Goal: Find specific page/section: Find specific page/section

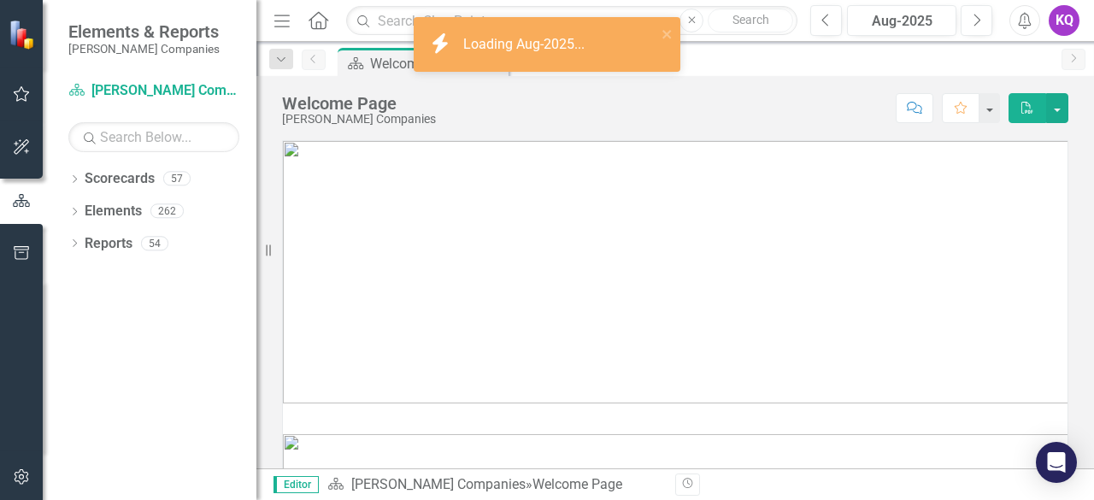
click at [66, 244] on div "Dropdown Scorecards 57 Dropdown STAHL Companies Dropdown ARMY ITES-3s Dropdown …" at bounding box center [150, 332] width 214 height 335
click at [70, 242] on icon "Dropdown" at bounding box center [74, 244] width 12 height 9
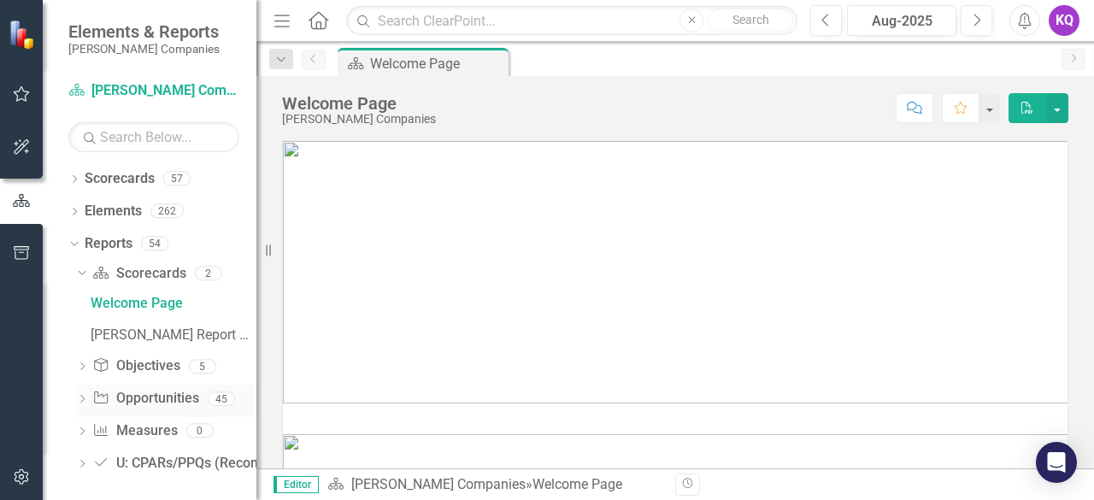
click at [79, 400] on icon "Dropdown" at bounding box center [82, 400] width 12 height 9
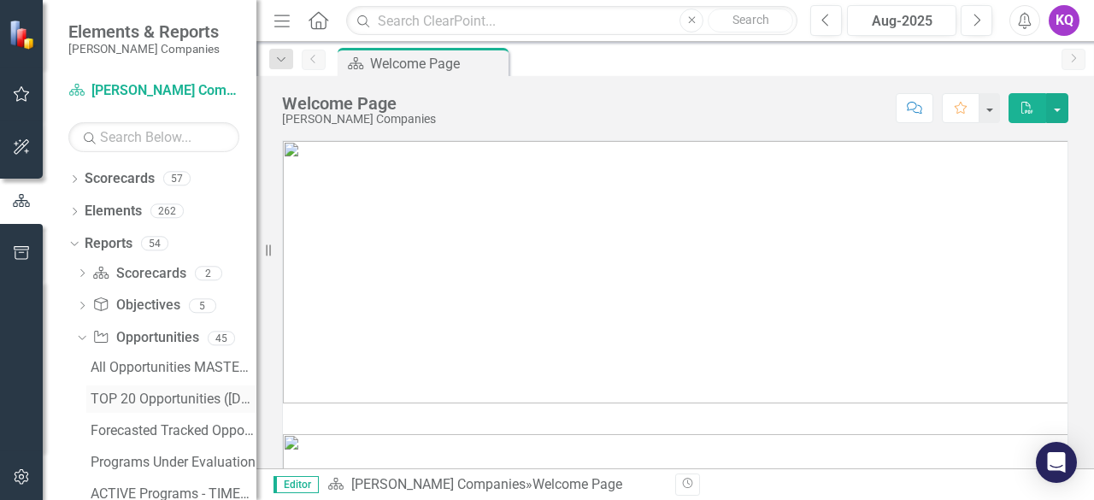
click at [125, 392] on div "TOP 20 Opportunities ([DATE] Process)" at bounding box center [174, 398] width 166 height 15
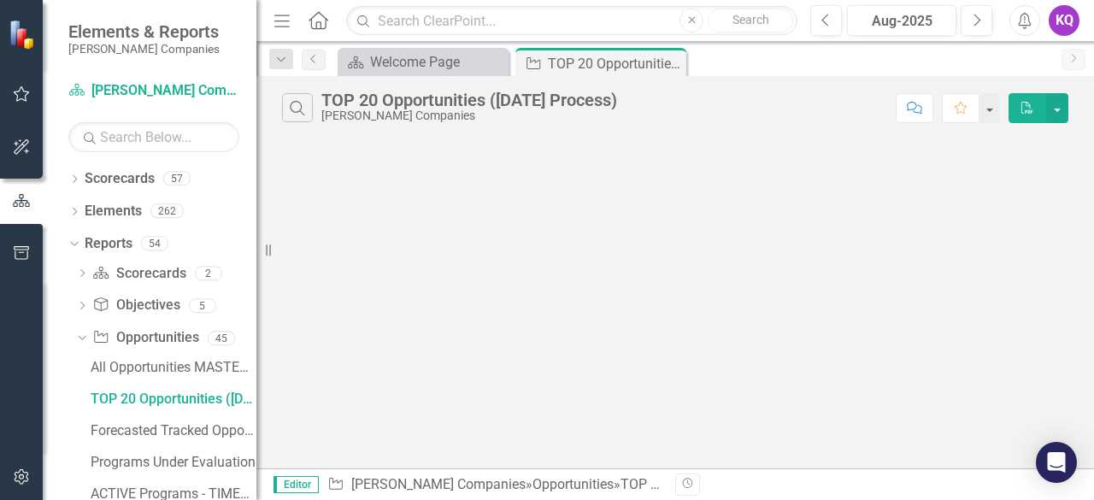
click at [280, 12] on icon "Menu" at bounding box center [282, 20] width 22 height 18
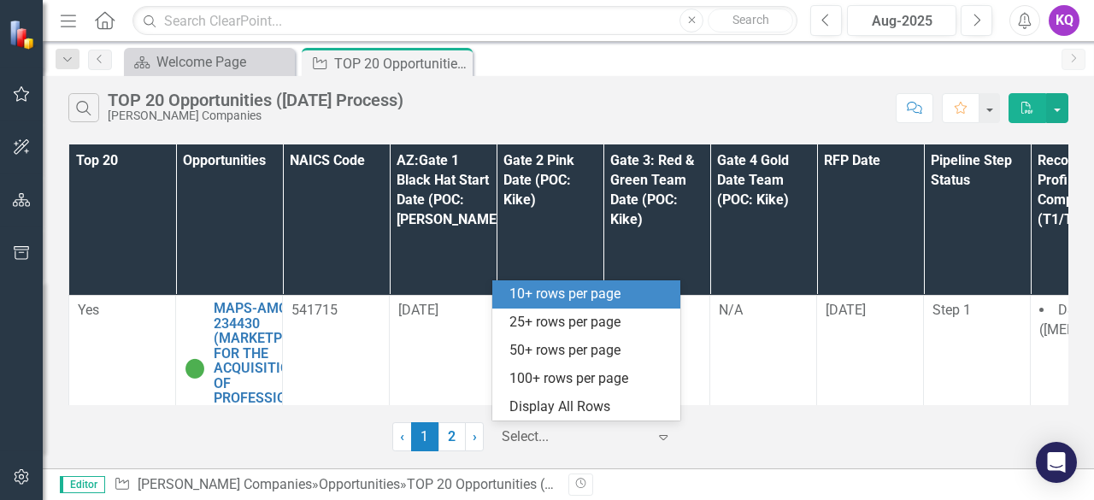
click at [522, 448] on div "Select..." at bounding box center [574, 437] width 162 height 30
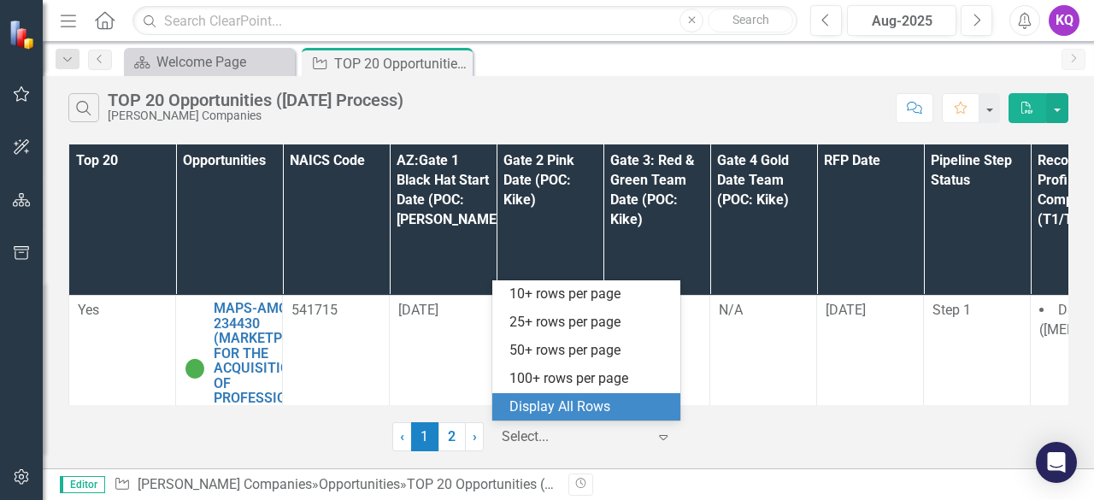
click at [566, 402] on div "Display All Rows" at bounding box center [589, 407] width 161 height 20
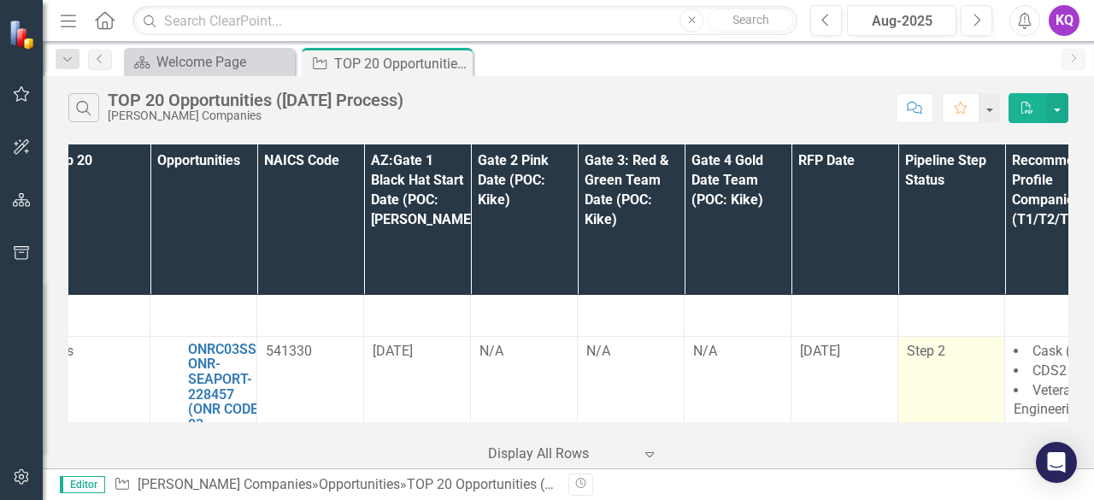
scroll to position [1516, 26]
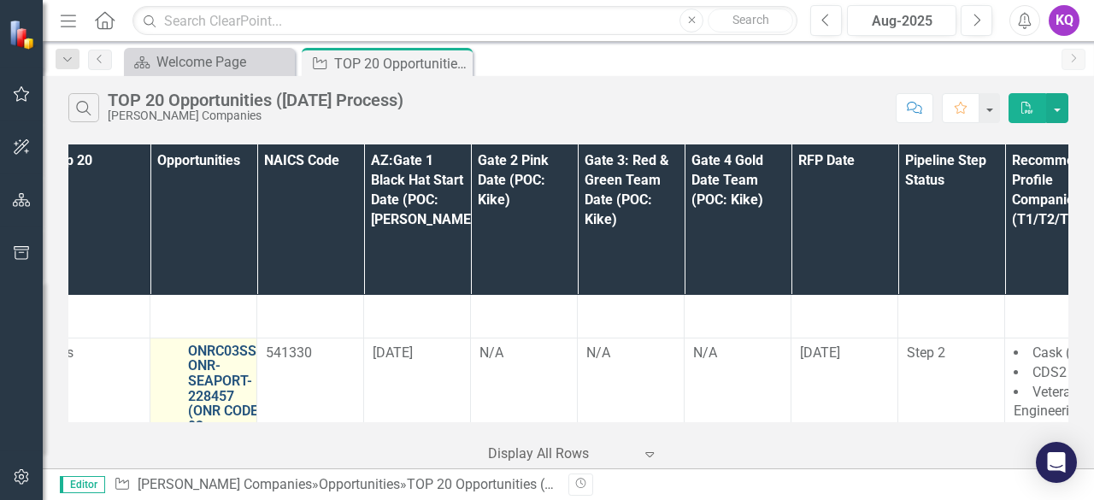
click at [205, 345] on link "ONRC03SS-ONR-SEAPORT-228457 (ONR CODE 03 SUPPORT SERVICES (SEAPORT NXG)) - Janu…" at bounding box center [225, 427] width 74 height 166
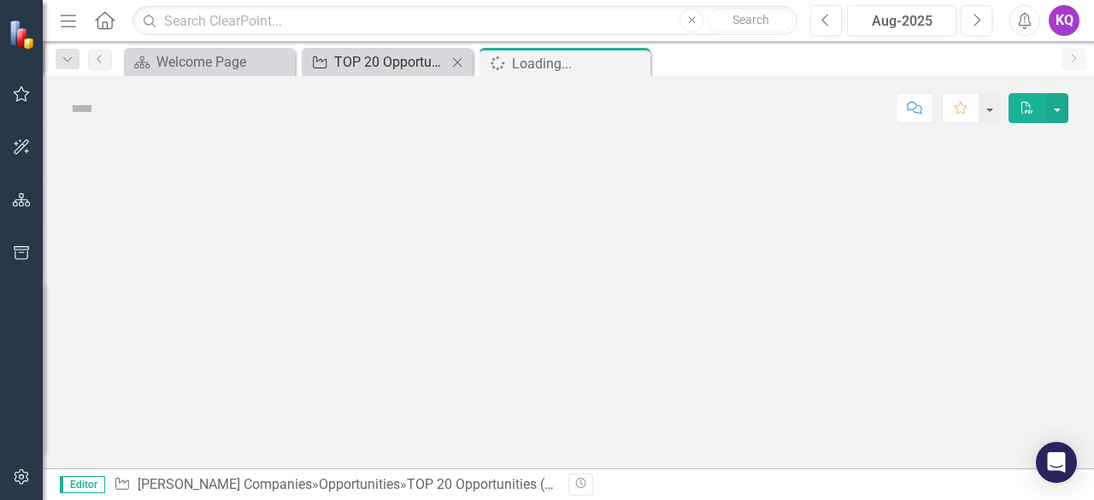
click at [372, 69] on div "TOP 20 Opportunities ([DATE] Process)" at bounding box center [390, 61] width 113 height 21
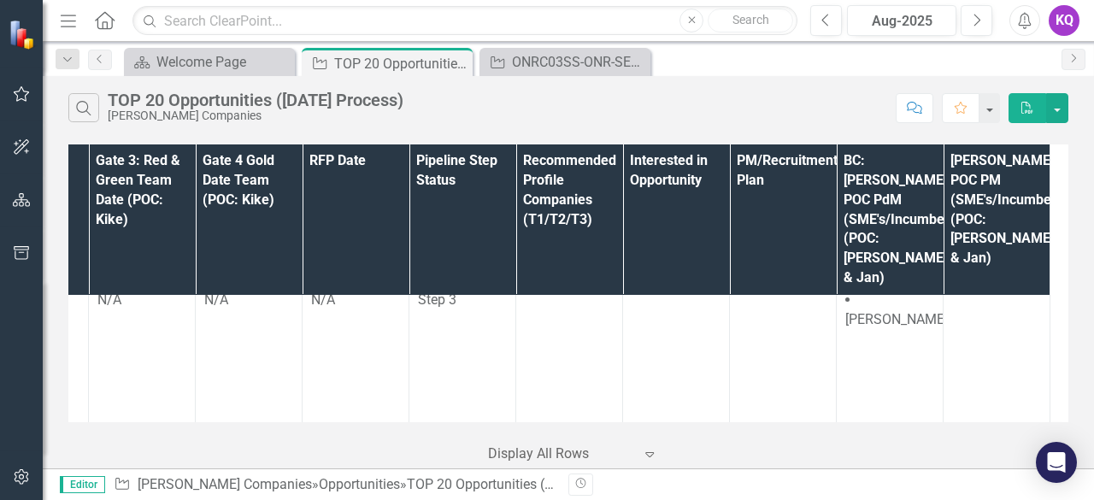
scroll to position [4486, 0]
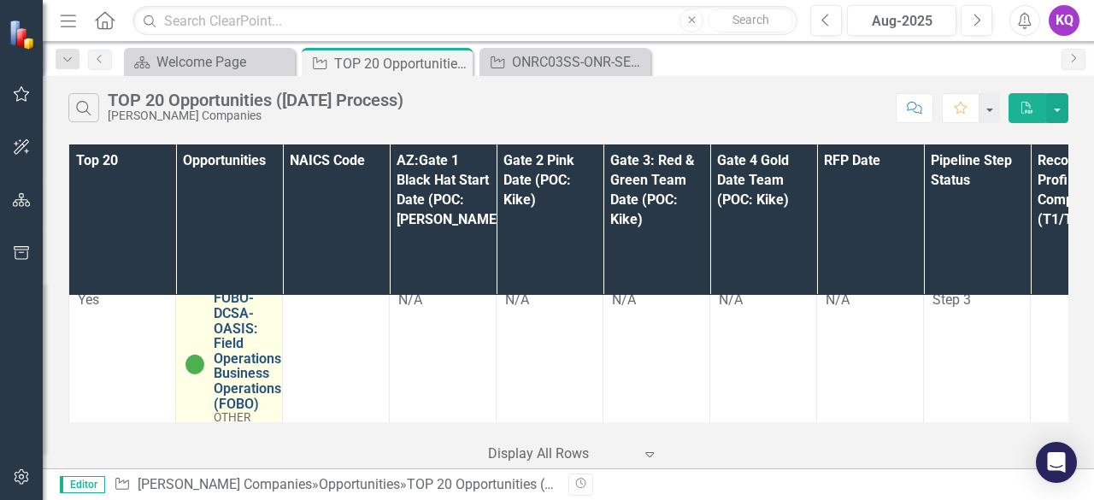
click at [262, 291] on link "FOBO-DCSA-OASIS: Field Operations Business Operations (FOBO)" at bounding box center [248, 351] width 68 height 121
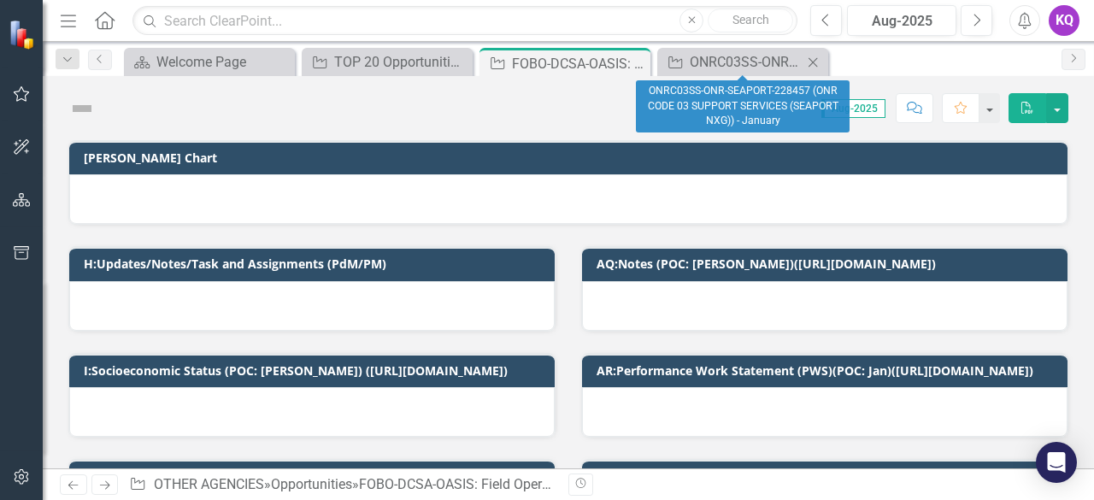
click at [809, 62] on icon "Close" at bounding box center [812, 63] width 17 height 14
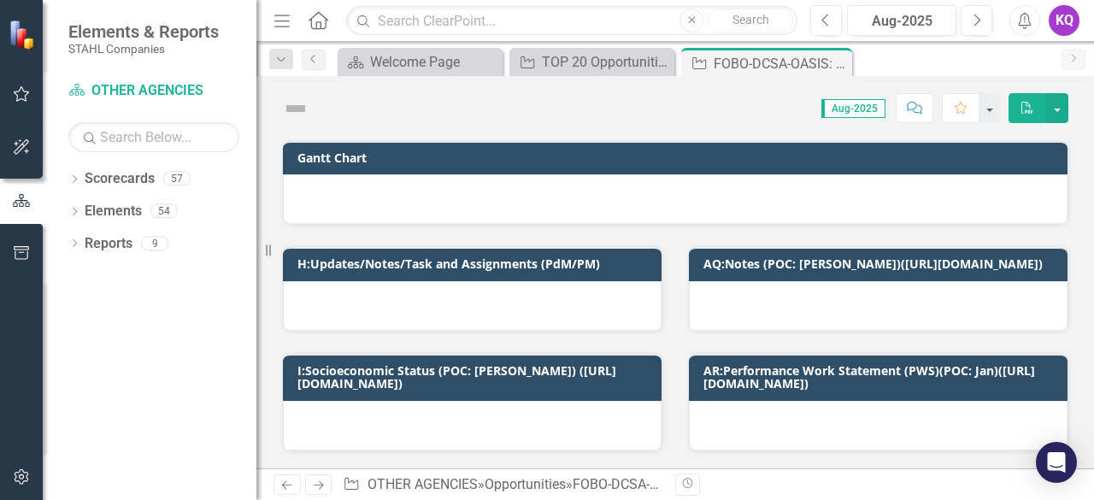
click at [290, 19] on icon "Menu" at bounding box center [282, 20] width 22 height 18
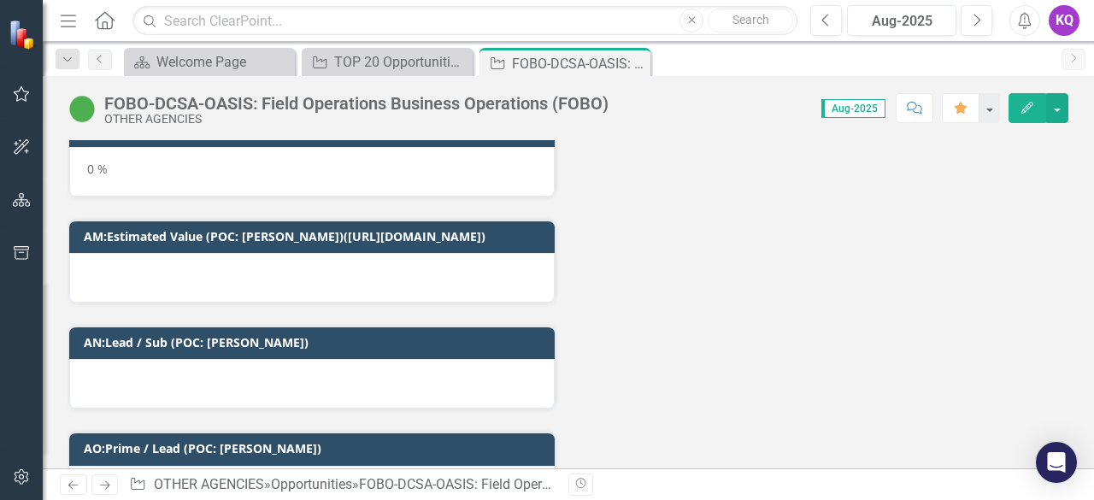
scroll to position [3703, 0]
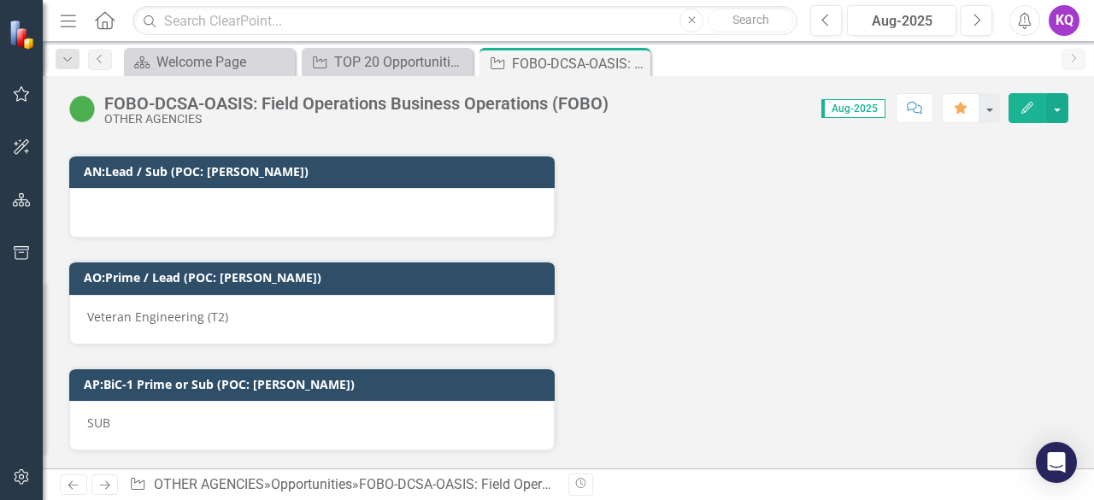
click at [930, 98] on button "Comment" at bounding box center [915, 108] width 38 height 30
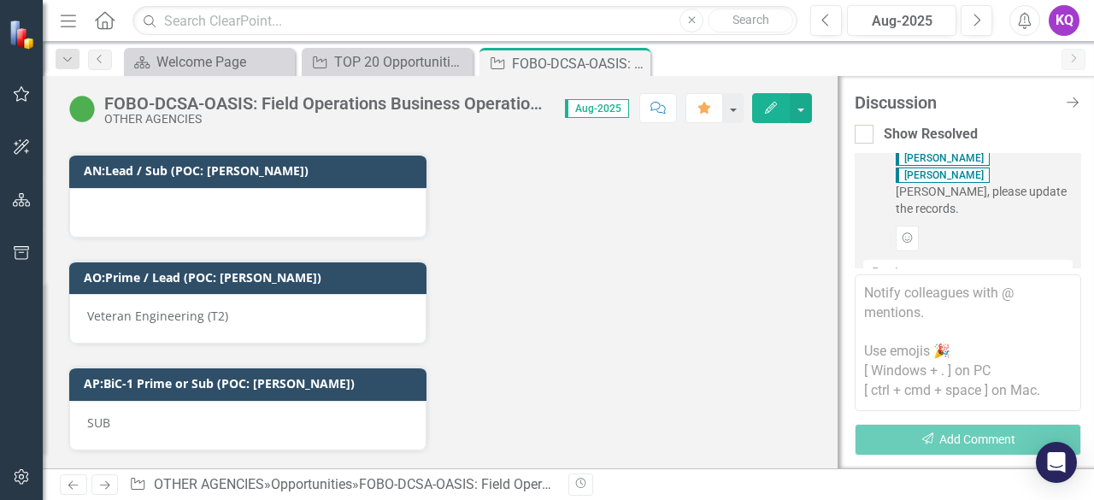
scroll to position [0, 0]
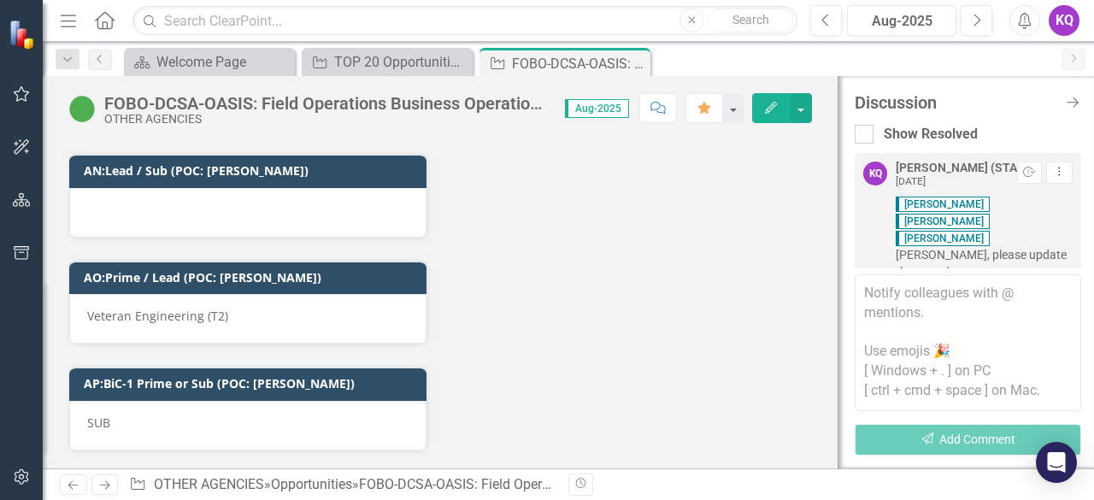
click at [1067, 110] on div "Discussion Close Discussion Bar" at bounding box center [968, 102] width 227 height 19
click at [1072, 102] on icon "Close Discussion Bar" at bounding box center [1072, 102] width 21 height 16
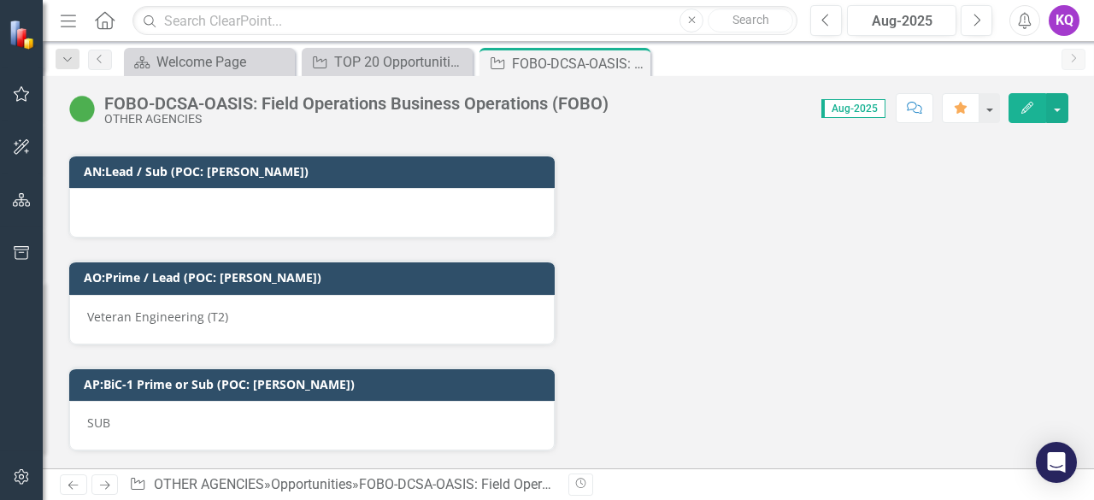
scroll to position [3703, 0]
